Goal: Task Accomplishment & Management: Manage account settings

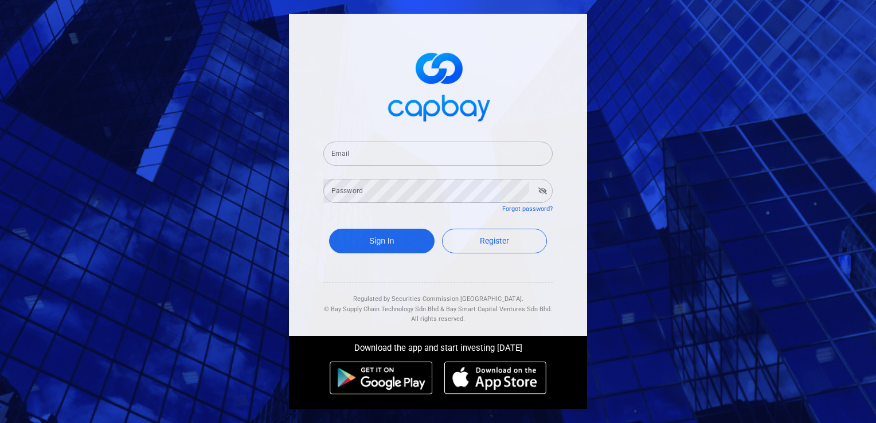
click at [432, 155] on input "Email" at bounding box center [437, 154] width 229 height 24
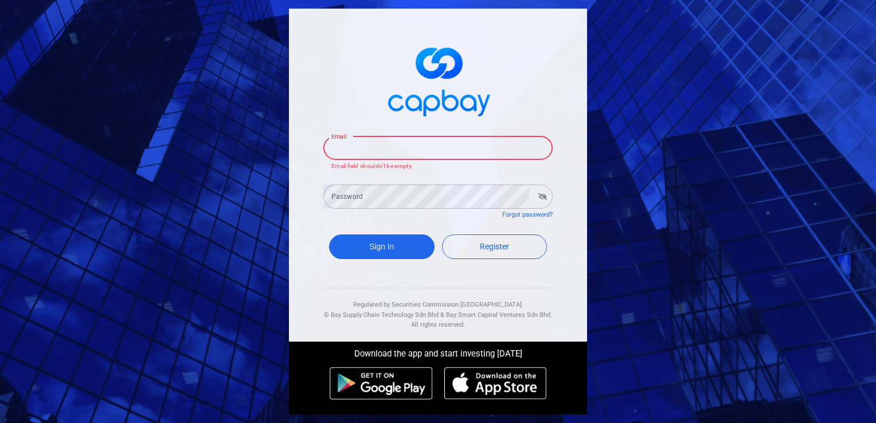
click at [452, 149] on input "Email" at bounding box center [437, 148] width 229 height 24
type input "[EMAIL_ADDRESS][DOMAIN_NAME]"
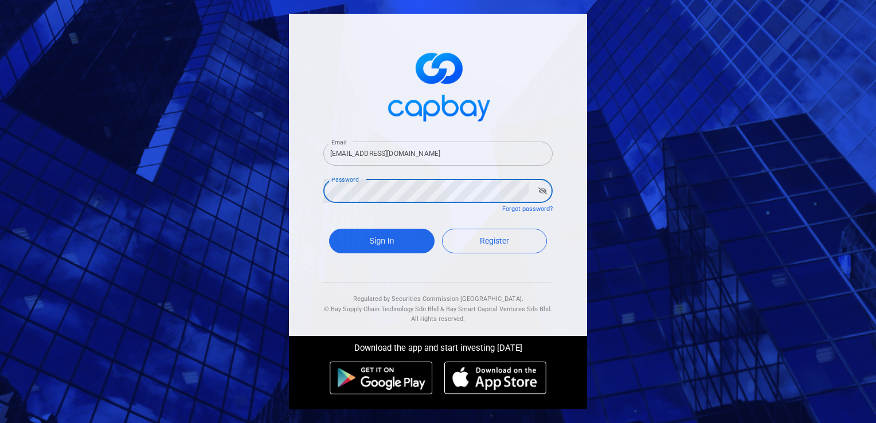
click at [329, 229] on button "Sign In" at bounding box center [382, 241] width 106 height 25
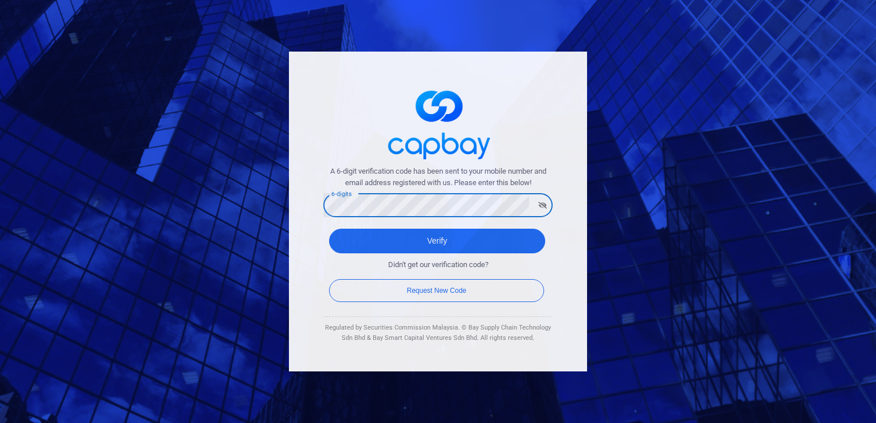
click at [329, 229] on button "Verify" at bounding box center [437, 241] width 216 height 25
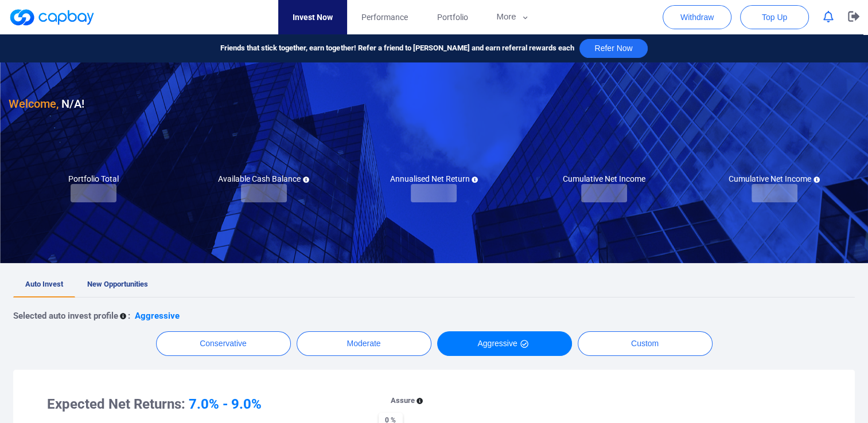
checkbox input "true"
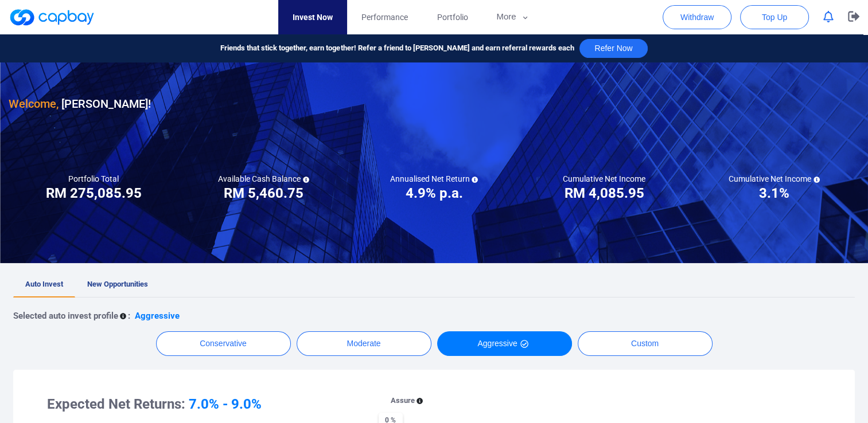
click at [826, 23] on button "button" at bounding box center [828, 17] width 22 height 18
click at [422, 292] on ul "Auto Invest New Opportunities" at bounding box center [433, 284] width 841 height 25
click at [103, 283] on span "New Opportunities" at bounding box center [117, 284] width 61 height 9
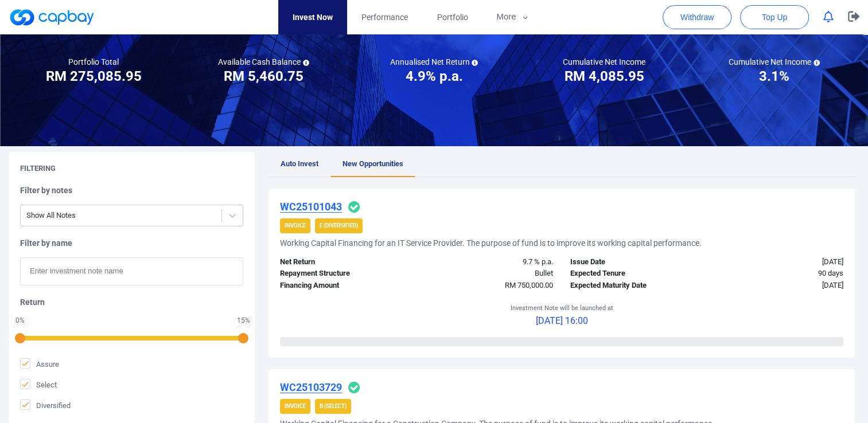
scroll to position [88, 0]
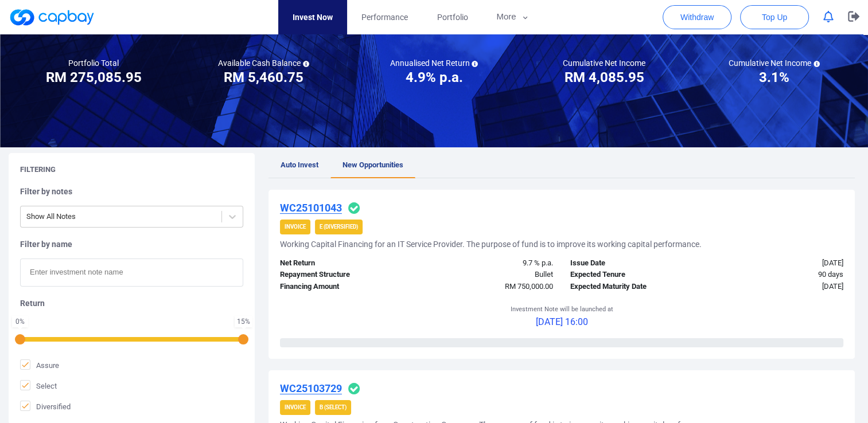
click at [464, 176] on ul "Auto Invest New Opportunities" at bounding box center [561, 165] width 586 height 25
click at [850, 17] on icon "button" at bounding box center [853, 16] width 11 height 11
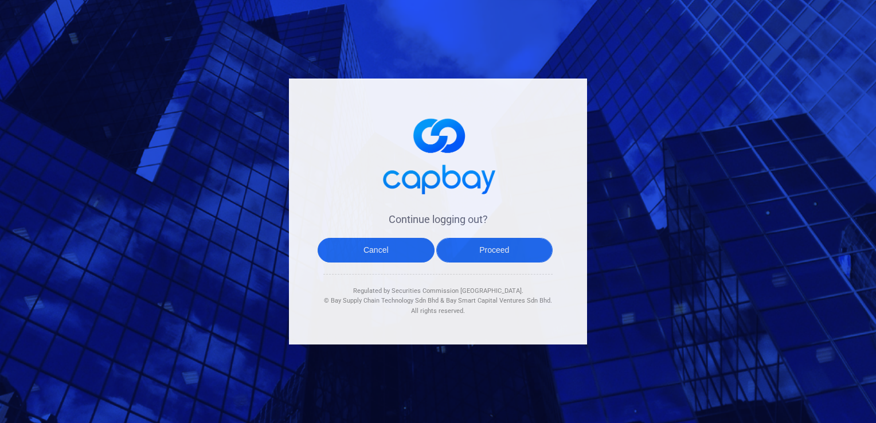
click at [500, 249] on button "Proceed" at bounding box center [494, 250] width 117 height 25
